Goal: Task Accomplishment & Management: Manage account settings

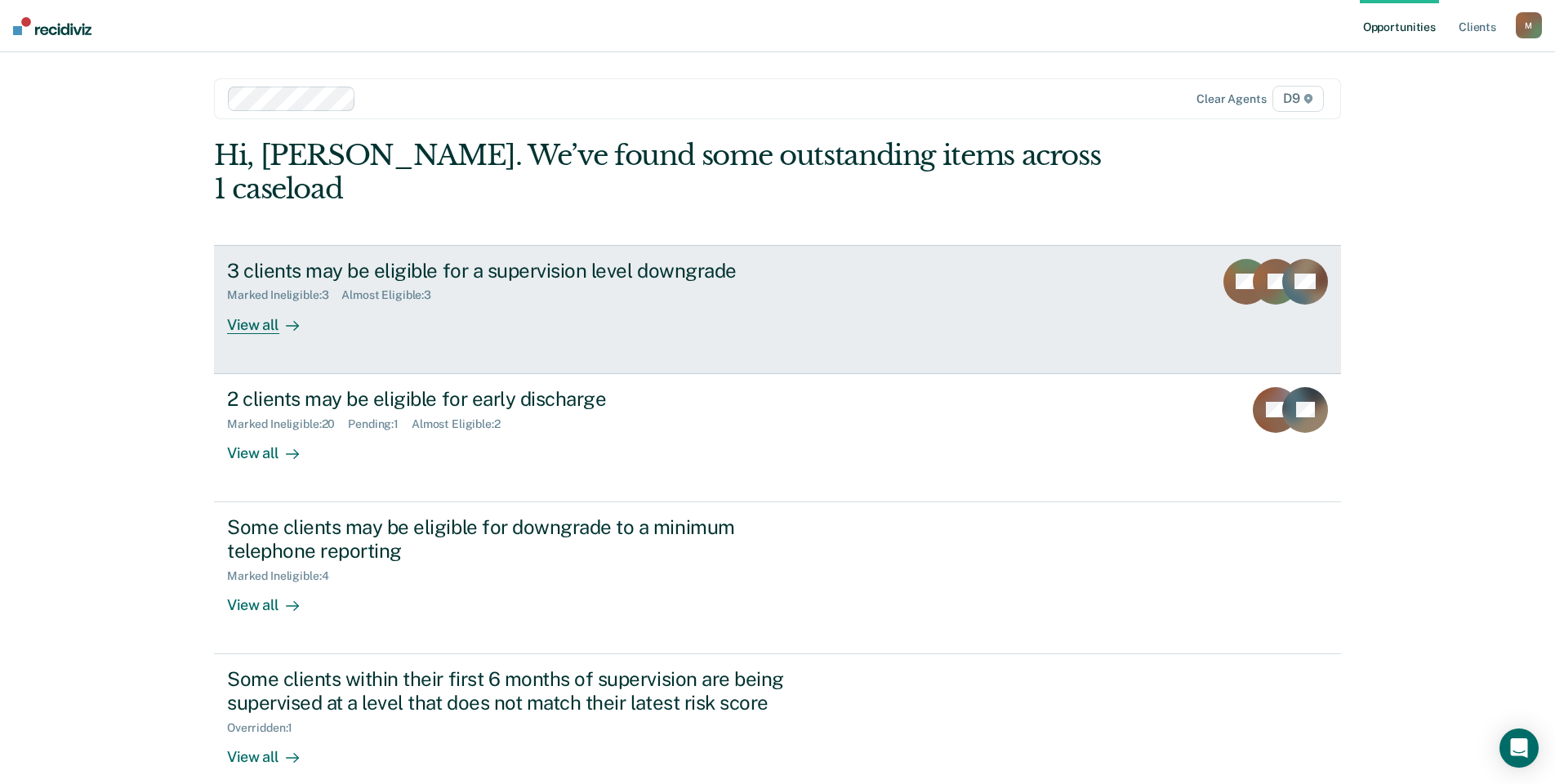
click at [276, 302] on div "View all" at bounding box center [272, 317] width 92 height 32
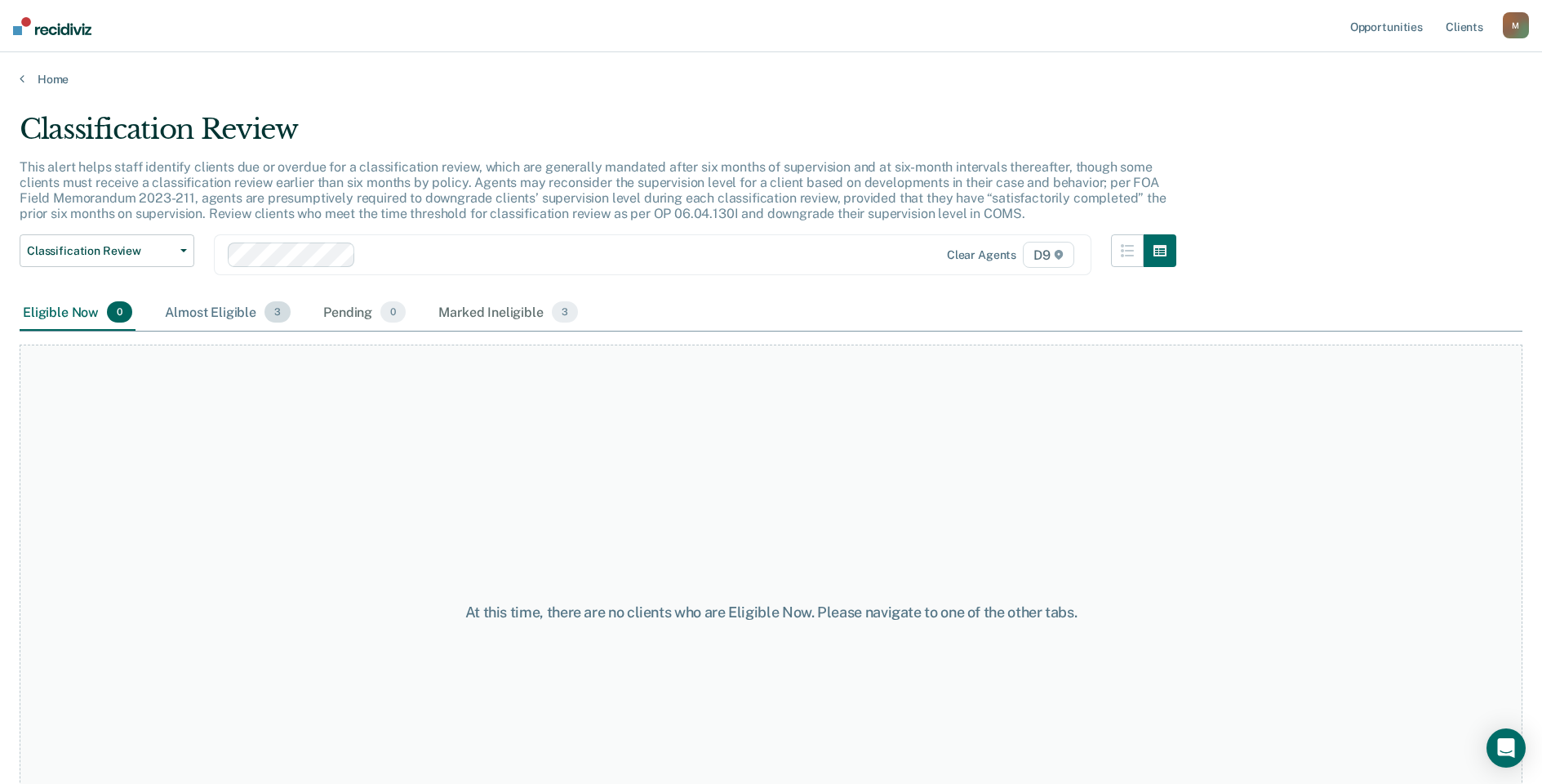
click at [212, 316] on div "Almost Eligible 3" at bounding box center [228, 313] width 132 height 36
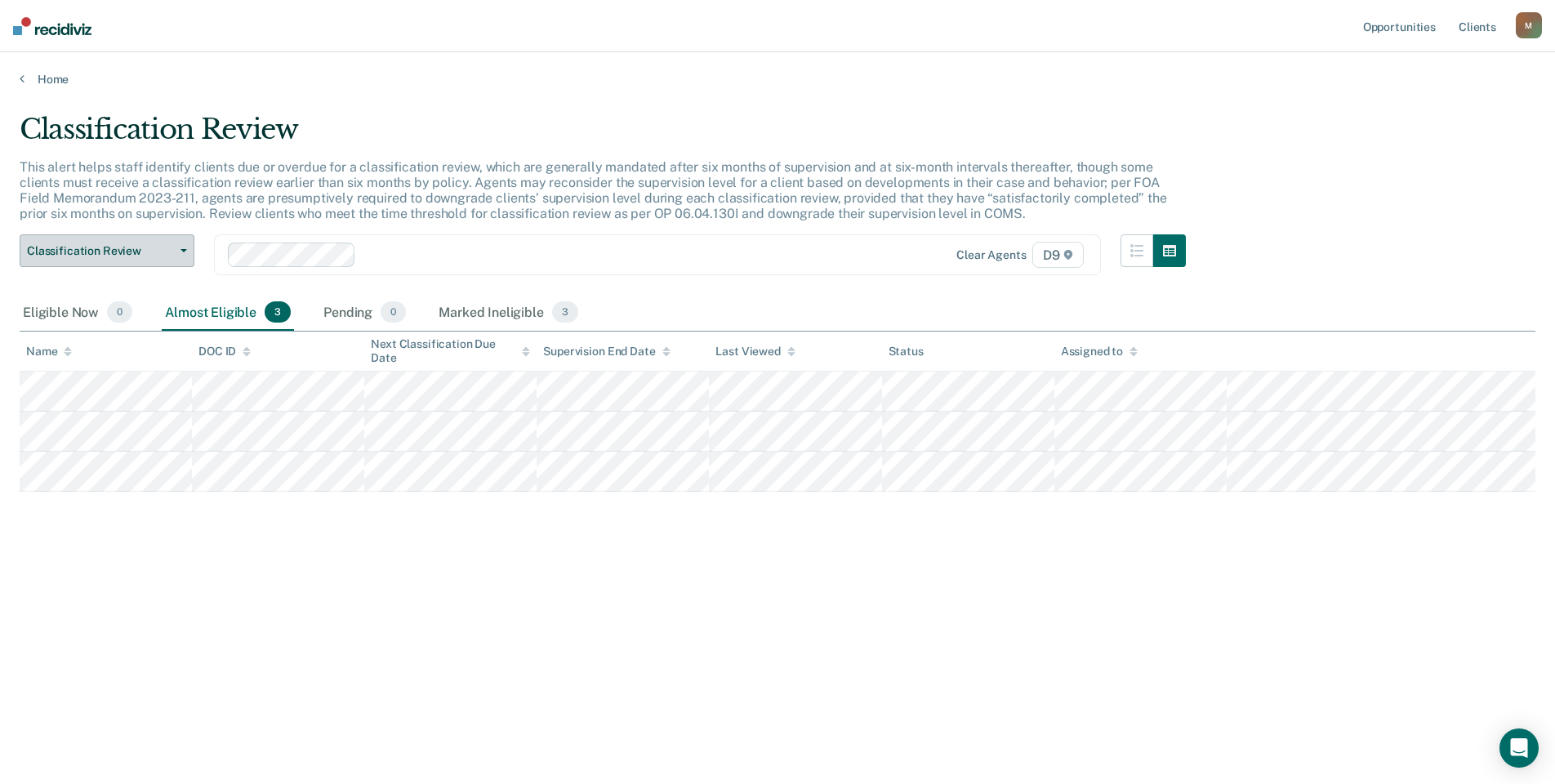
click at [134, 264] on button "Classification Review" at bounding box center [107, 250] width 175 height 33
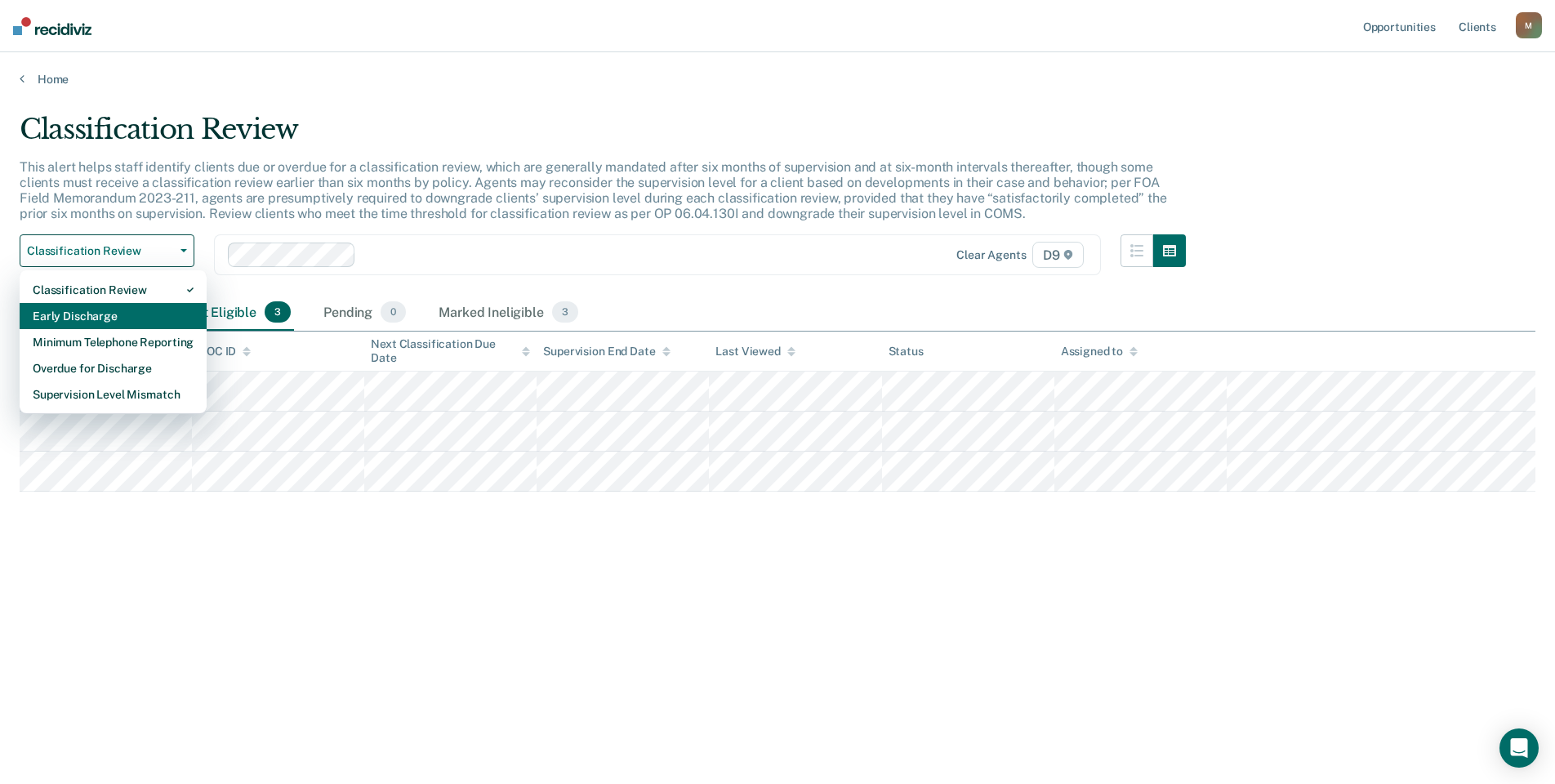
click at [148, 323] on div "Early Discharge" at bounding box center [112, 315] width 160 height 26
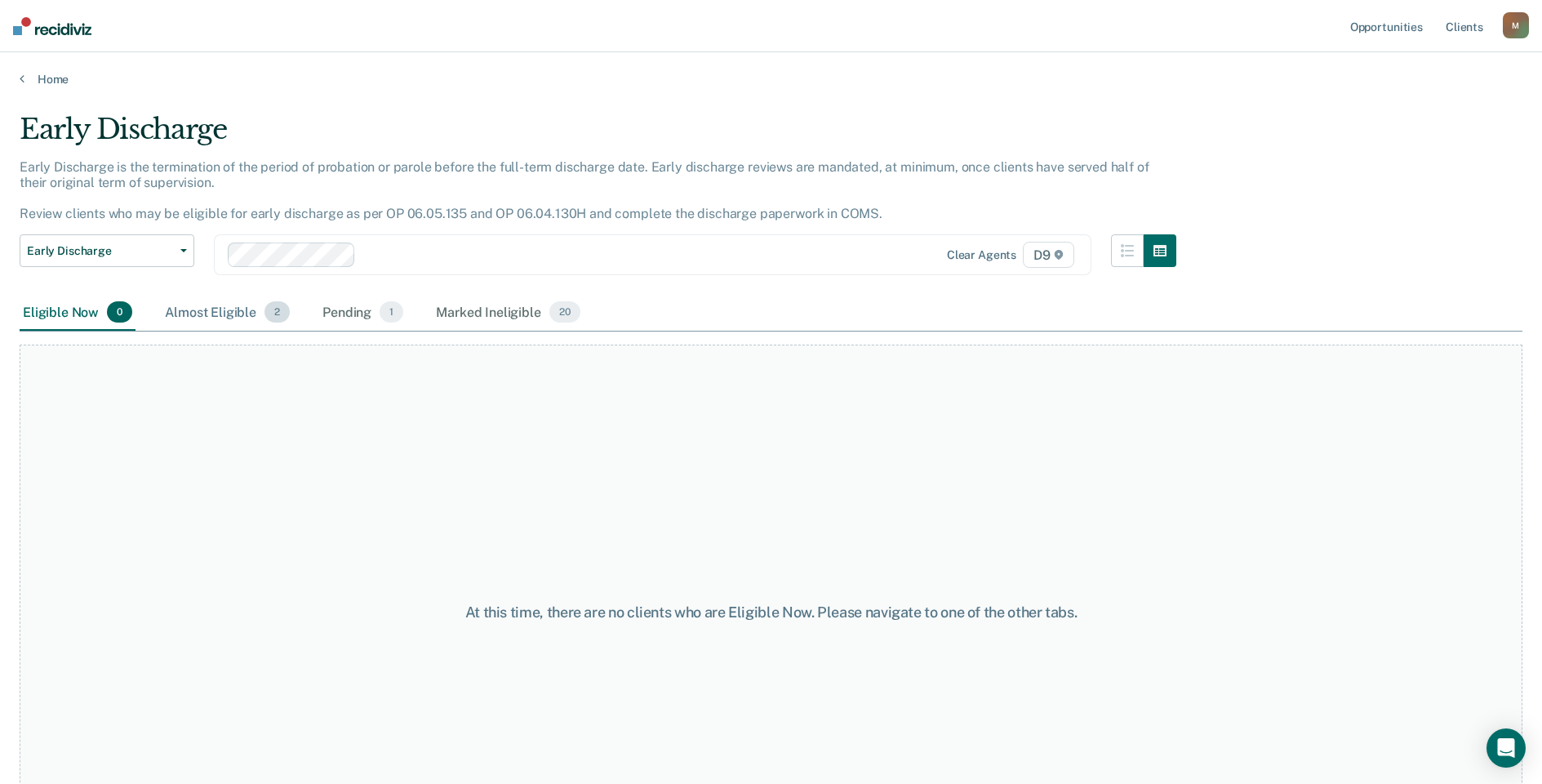
click at [236, 308] on div "Almost Eligible 2" at bounding box center [227, 313] width 131 height 36
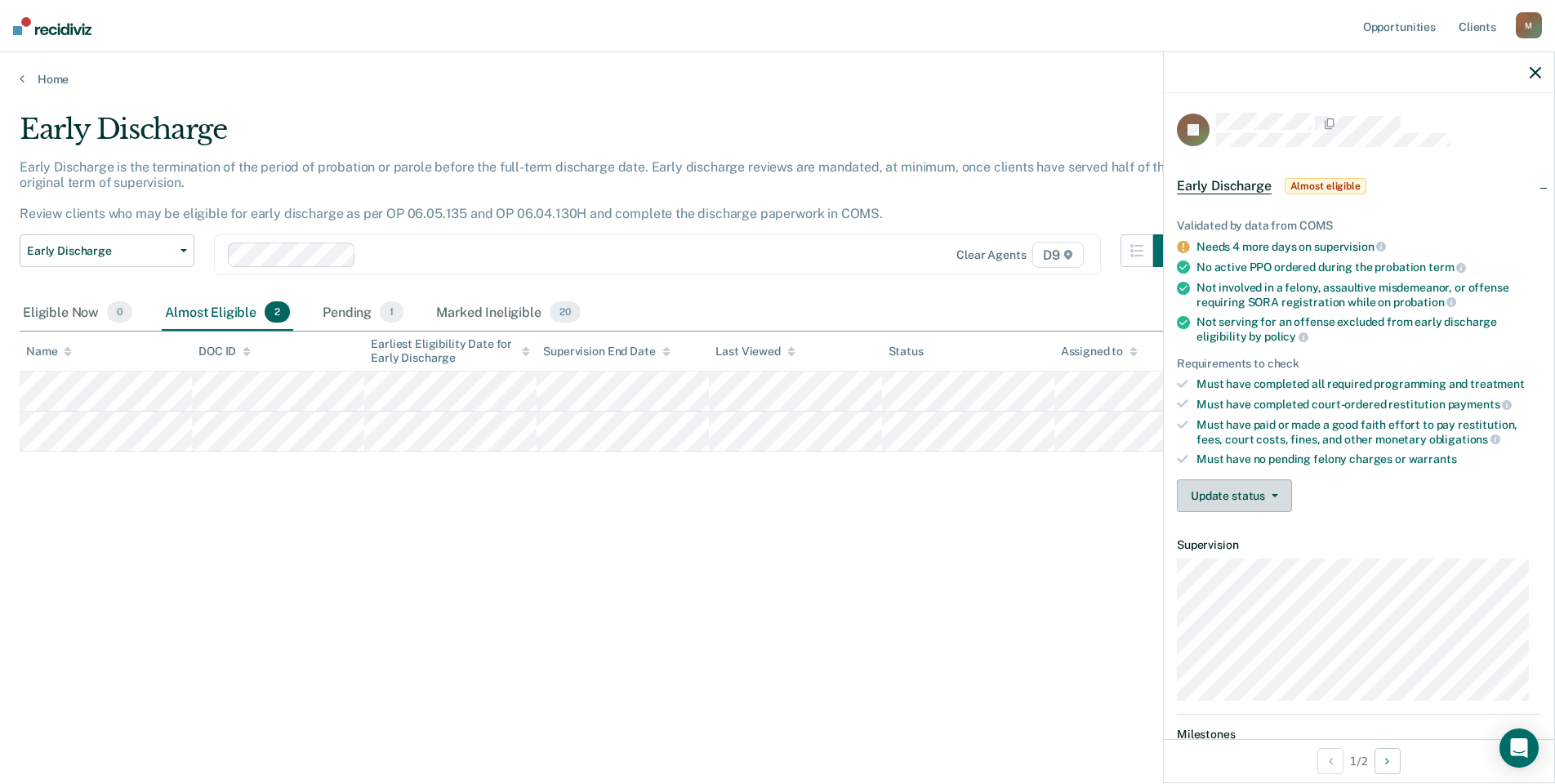
click at [1241, 495] on button "Update status" at bounding box center [1234, 496] width 115 height 33
click at [1239, 537] on button "[PERSON_NAME]" at bounding box center [1256, 534] width 158 height 26
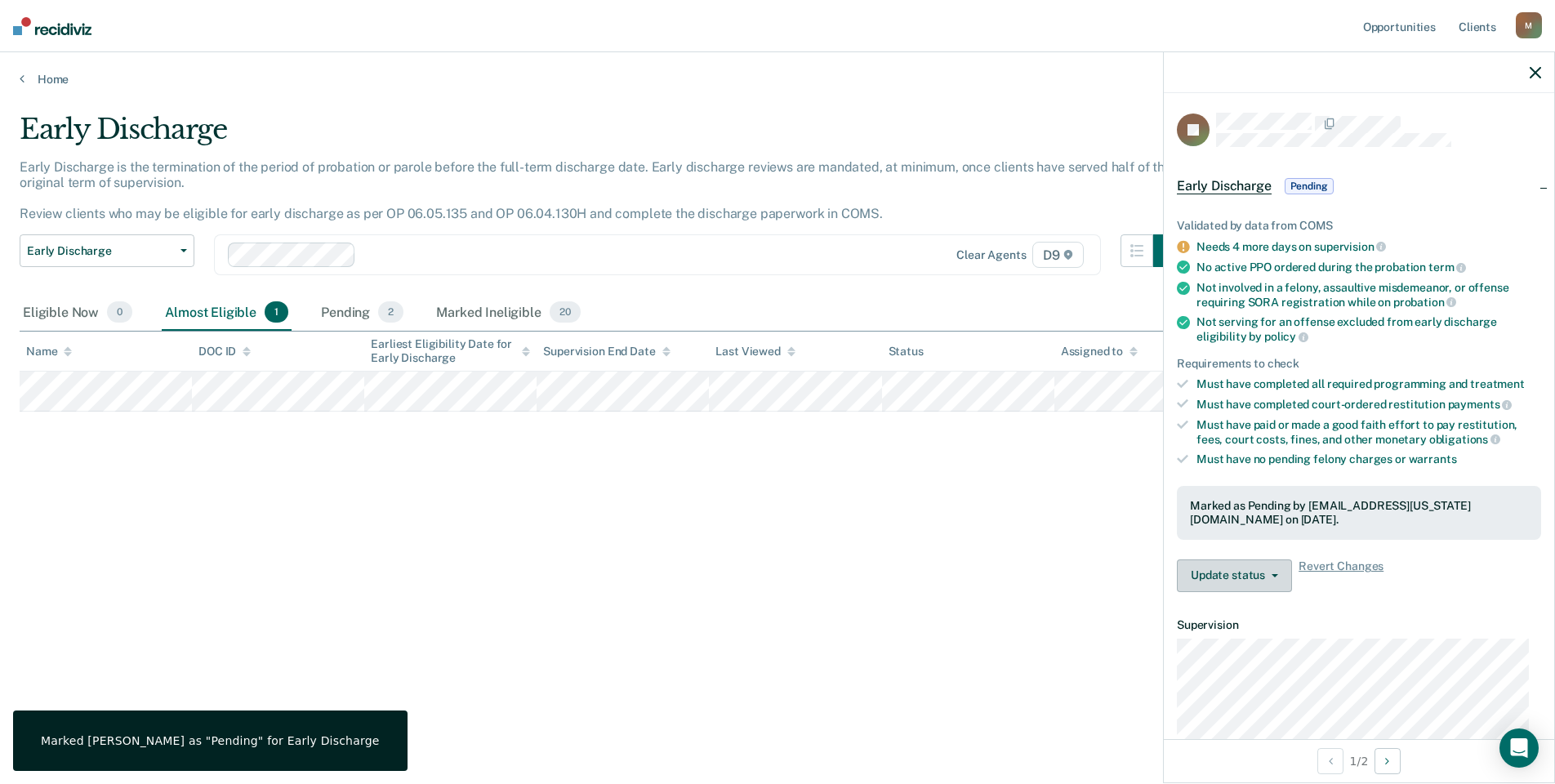
click at [1238, 577] on button "Update status" at bounding box center [1234, 576] width 115 height 33
click at [1443, 555] on div "Validated by data from COMS Needs 4 more days on supervision No active PPO orde…" at bounding box center [1358, 399] width 390 height 412
click at [782, 561] on div "Early Discharge Early Discharge is the termination of the period of probation o…" at bounding box center [778, 386] width 1516 height 548
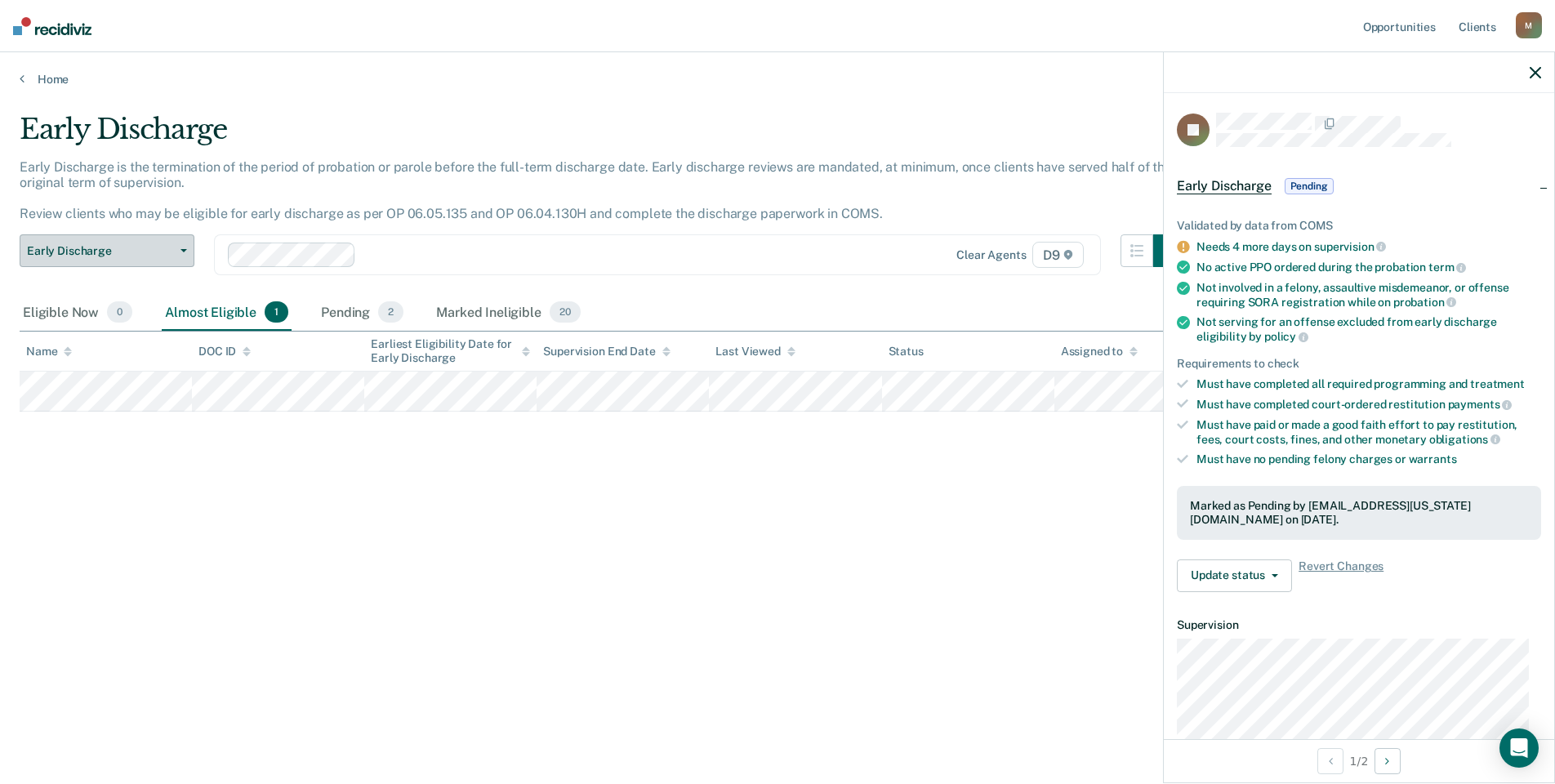
click at [172, 252] on span "Early Discharge" at bounding box center [101, 250] width 147 height 14
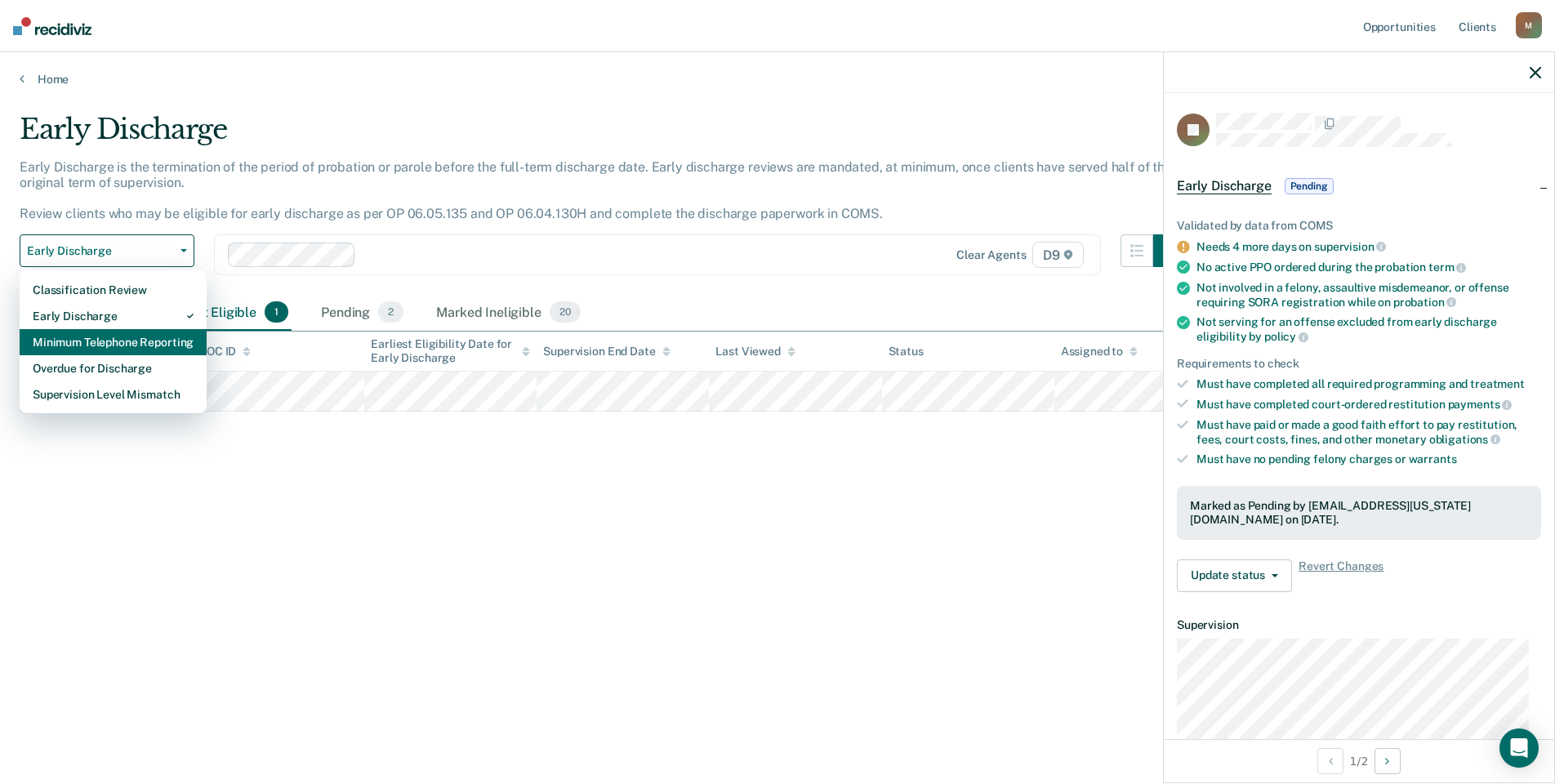
click at [151, 335] on div "Minimum Telephone Reporting" at bounding box center [112, 342] width 160 height 26
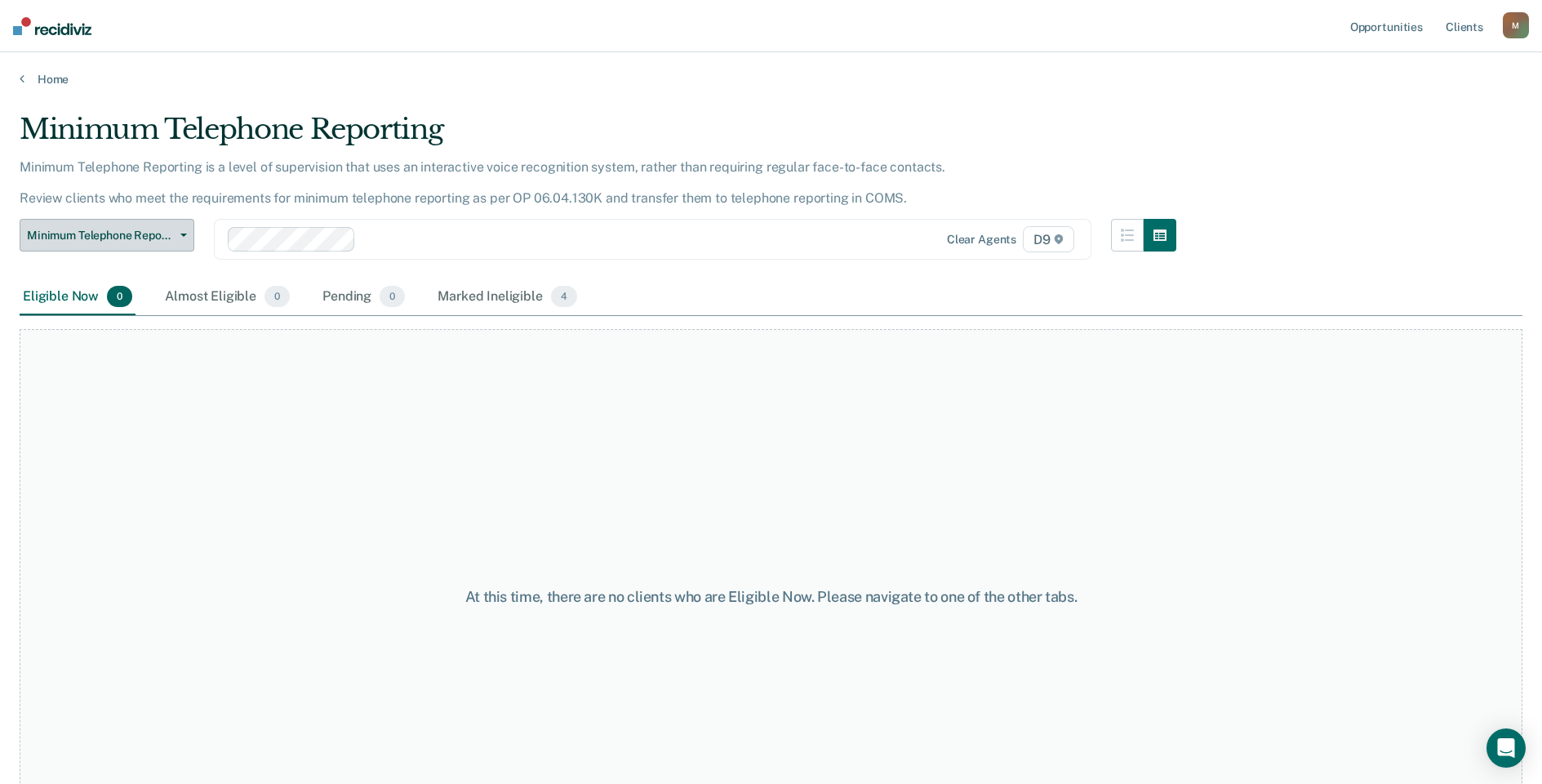
click at [141, 232] on span "Minimum Telephone Reporting" at bounding box center [101, 235] width 147 height 14
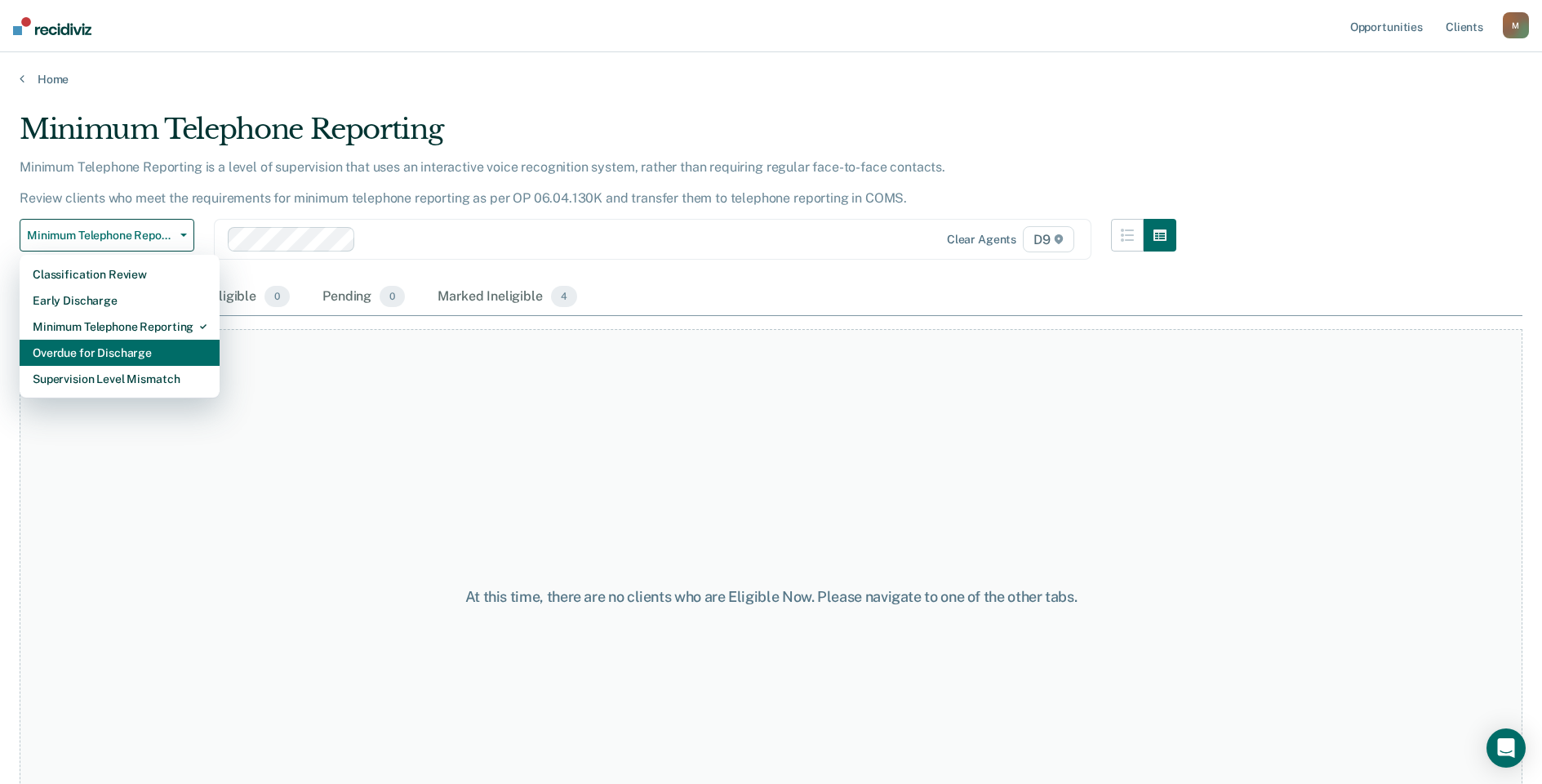
click at [139, 347] on div "Overdue for Discharge" at bounding box center [120, 353] width 174 height 26
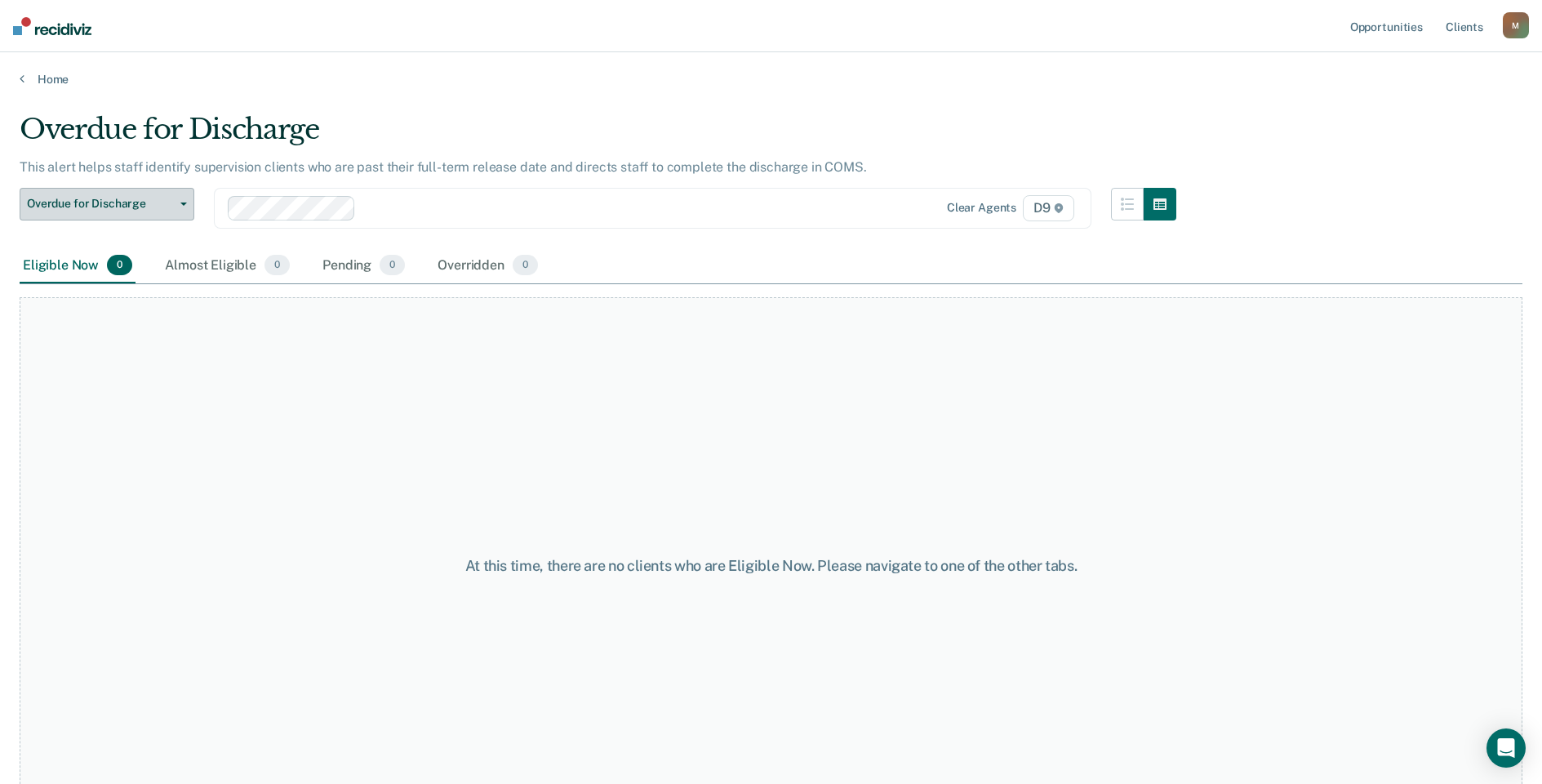
click at [137, 201] on span "Overdue for Discharge" at bounding box center [101, 203] width 147 height 14
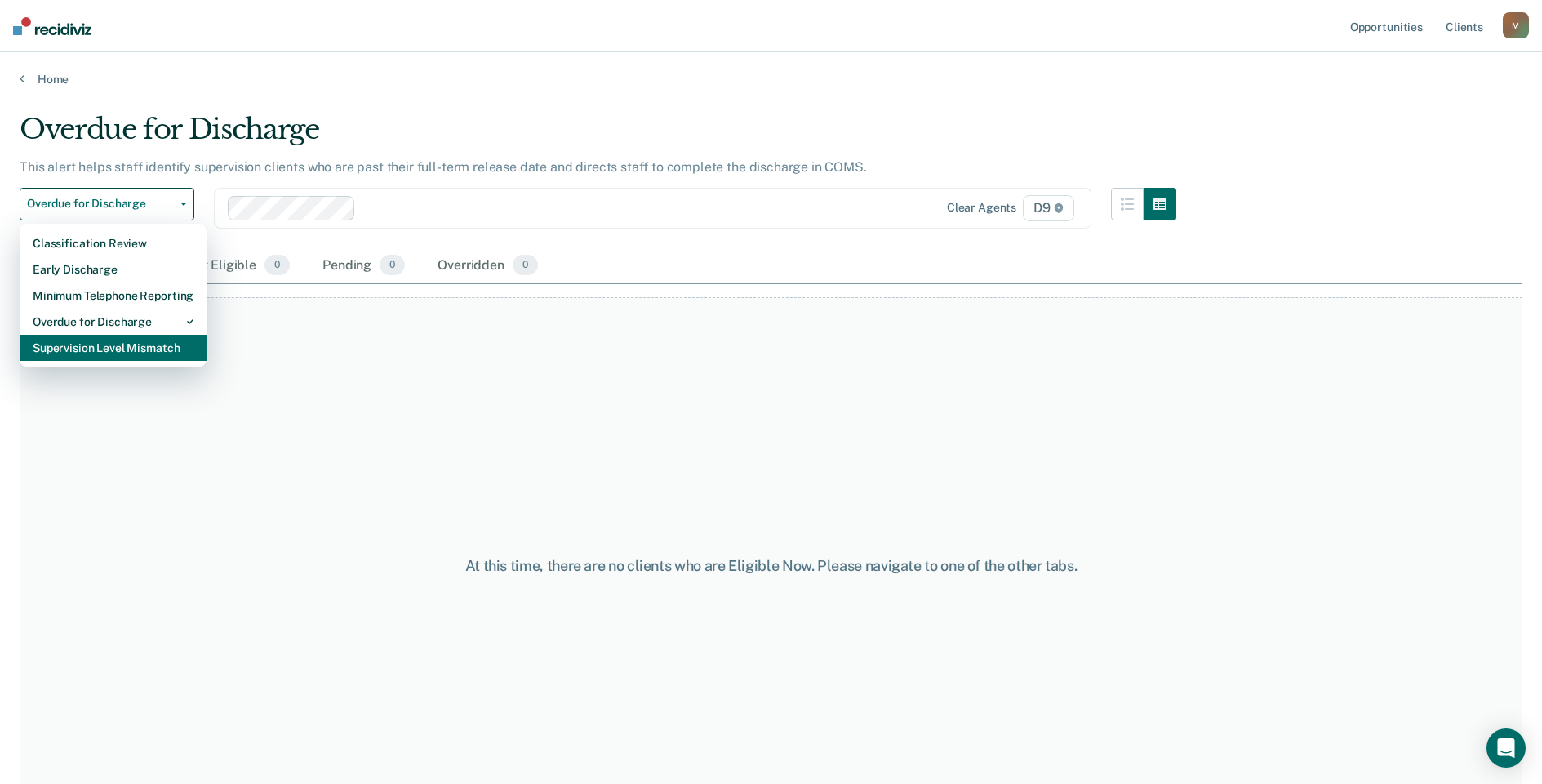
click at [141, 341] on div "Supervision Level Mismatch" at bounding box center [112, 347] width 160 height 26
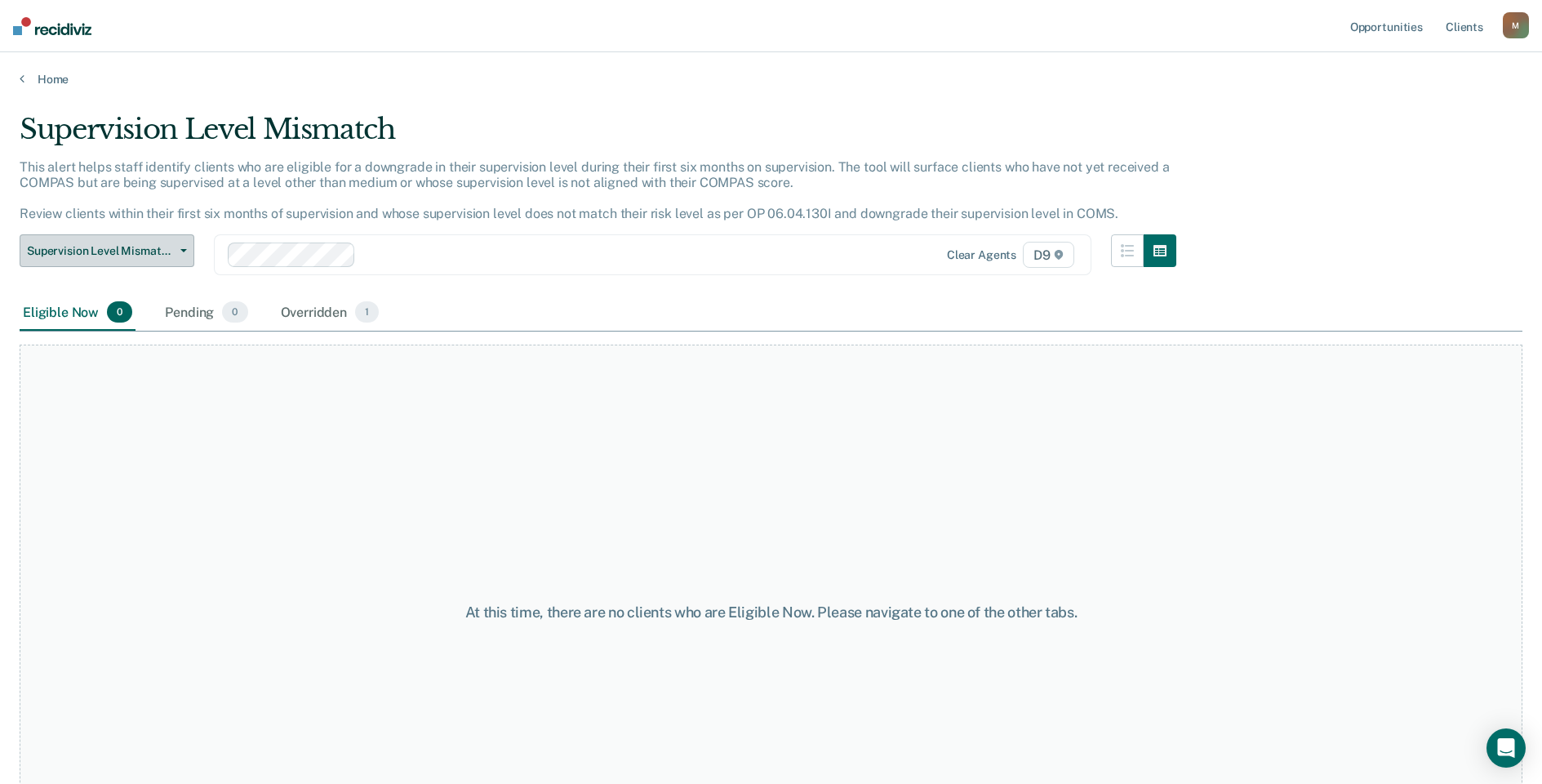
click at [124, 253] on span "Supervision Level Mismatch" at bounding box center [101, 250] width 147 height 14
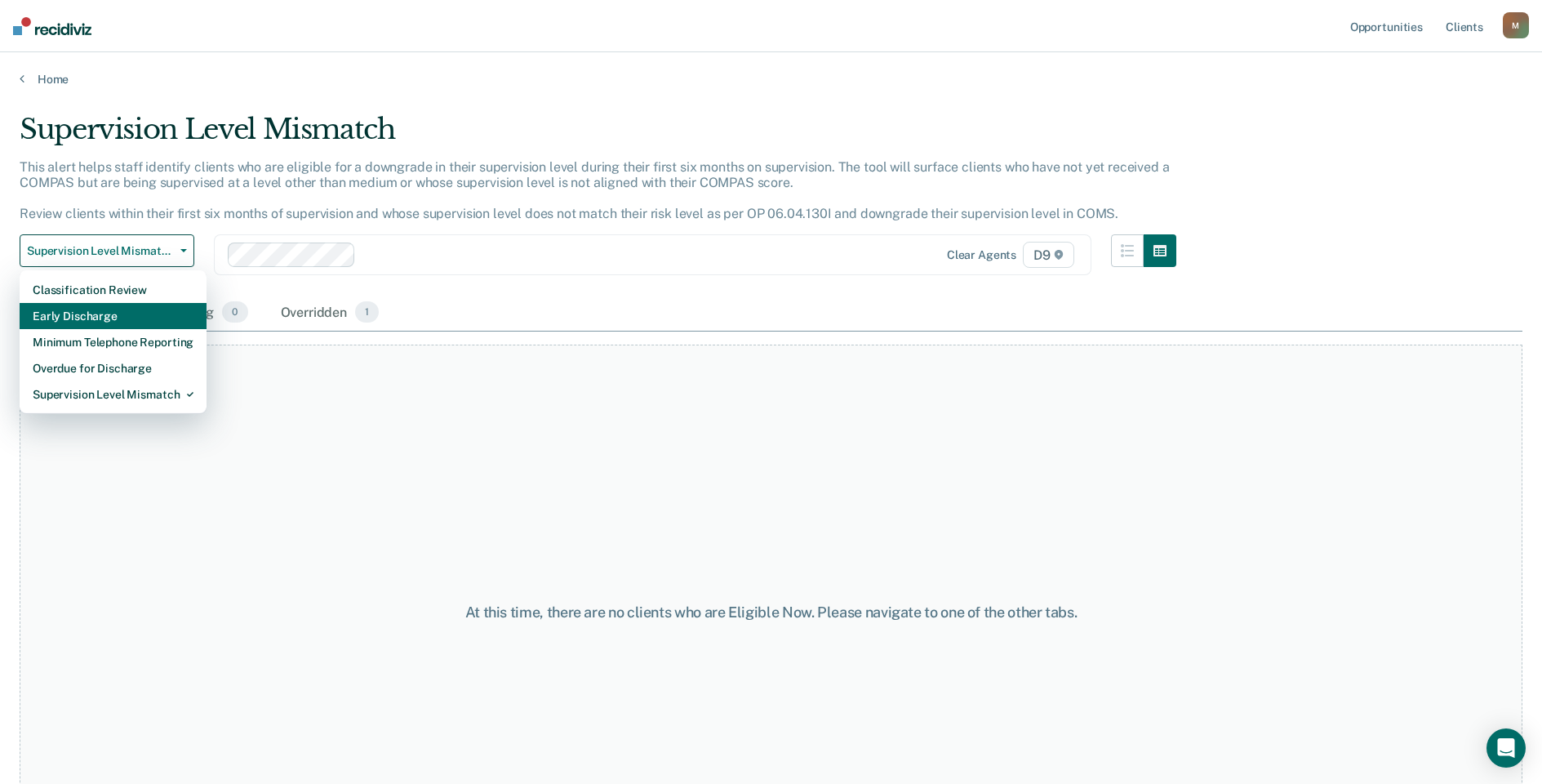
click at [125, 304] on div "Early Discharge" at bounding box center [112, 315] width 160 height 26
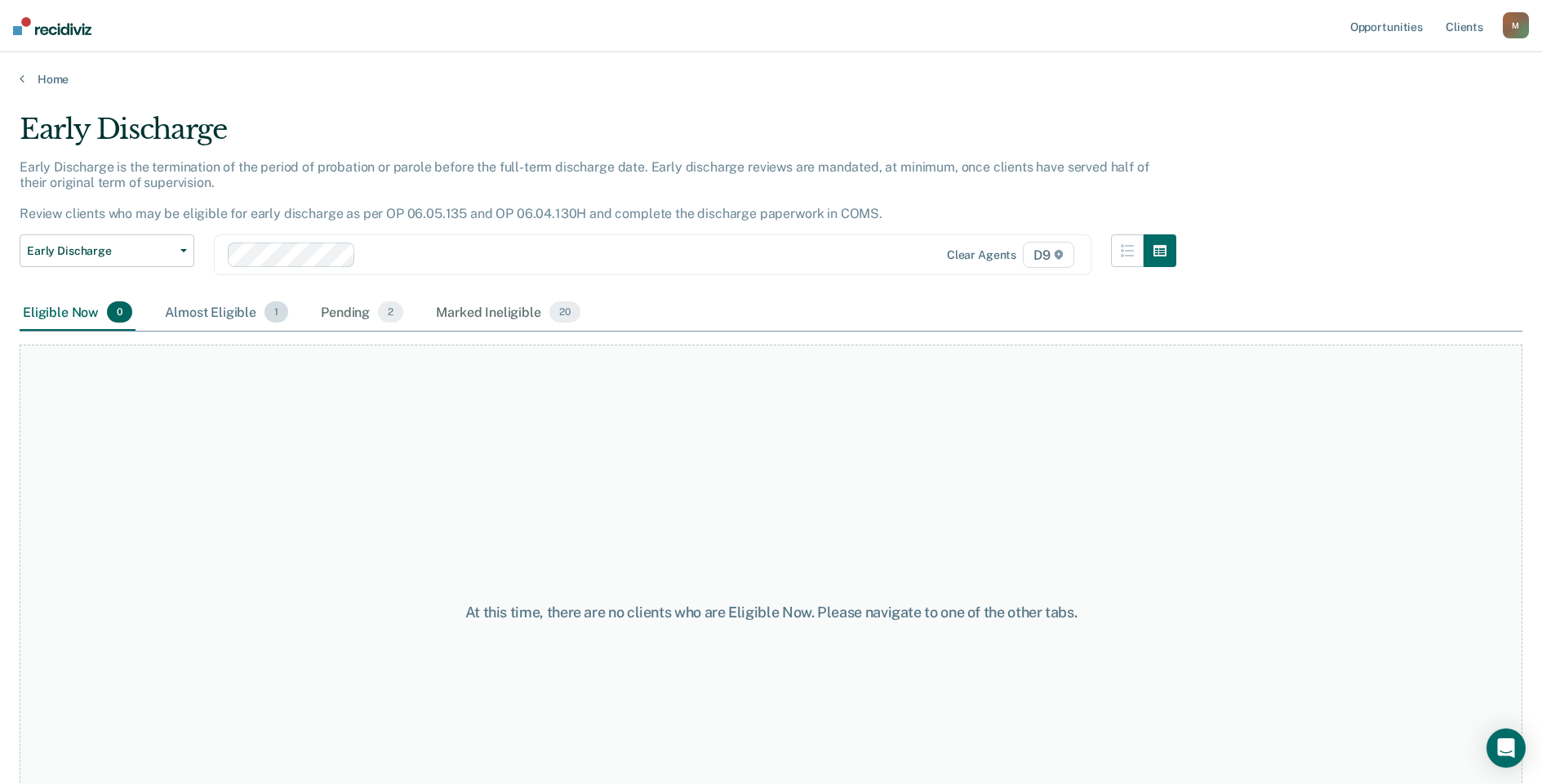
click at [196, 308] on div "Almost Eligible 1" at bounding box center [226, 313] width 130 height 36
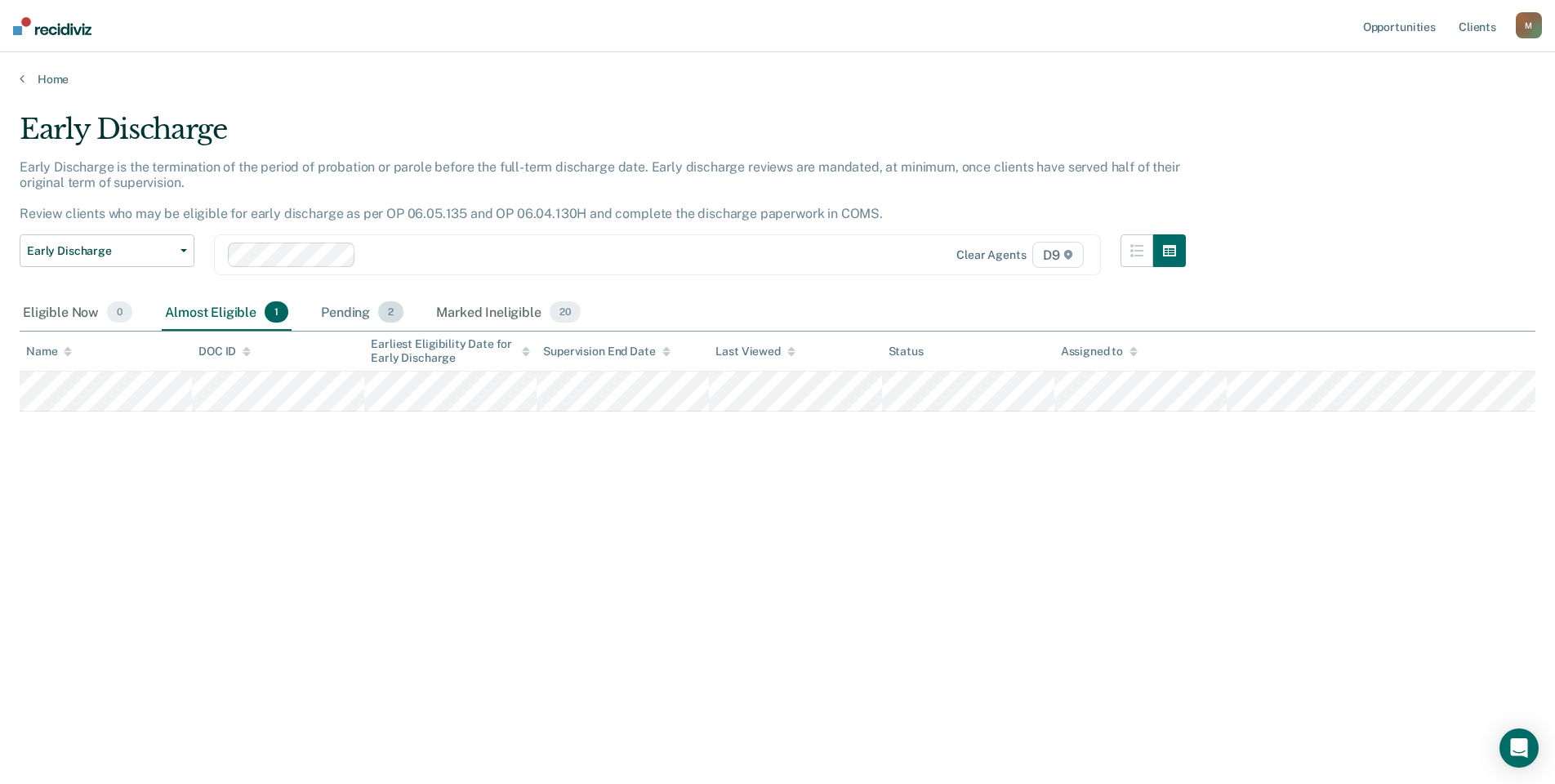
click at [329, 316] on div "Pending 2" at bounding box center [362, 313] width 89 height 36
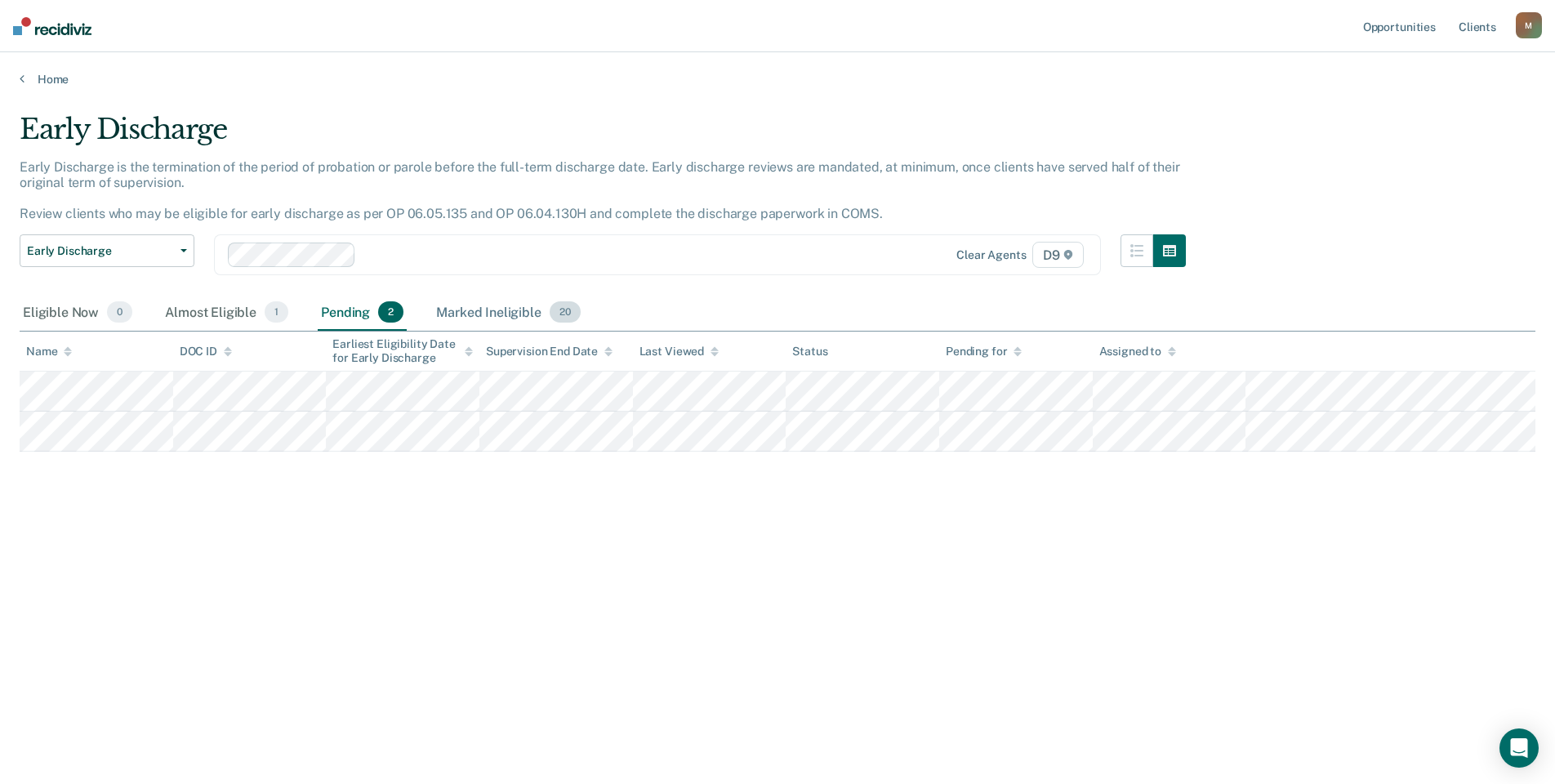
click at [466, 308] on div "Marked Ineligible 20" at bounding box center [508, 313] width 151 height 36
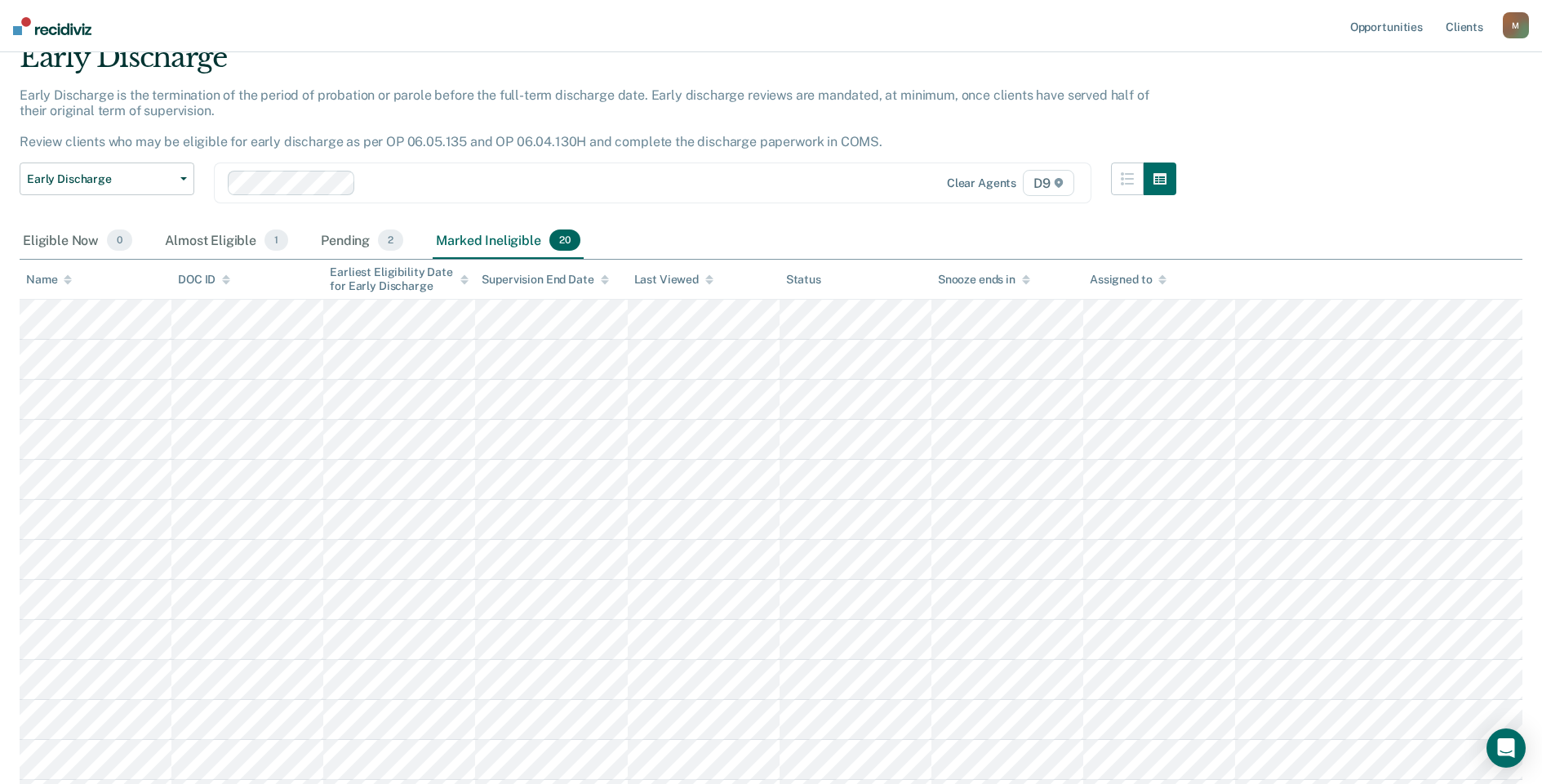
scroll to position [70, 0]
